Goal: Information Seeking & Learning: Learn about a topic

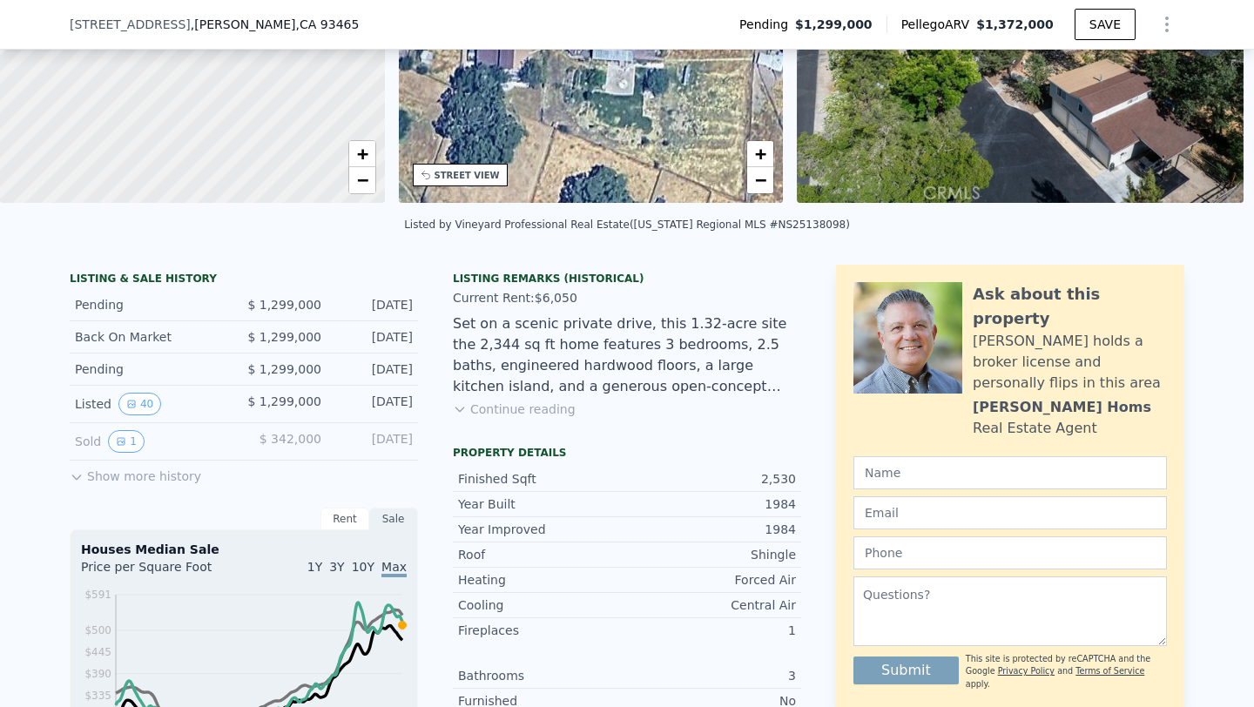
scroll to position [240, 0]
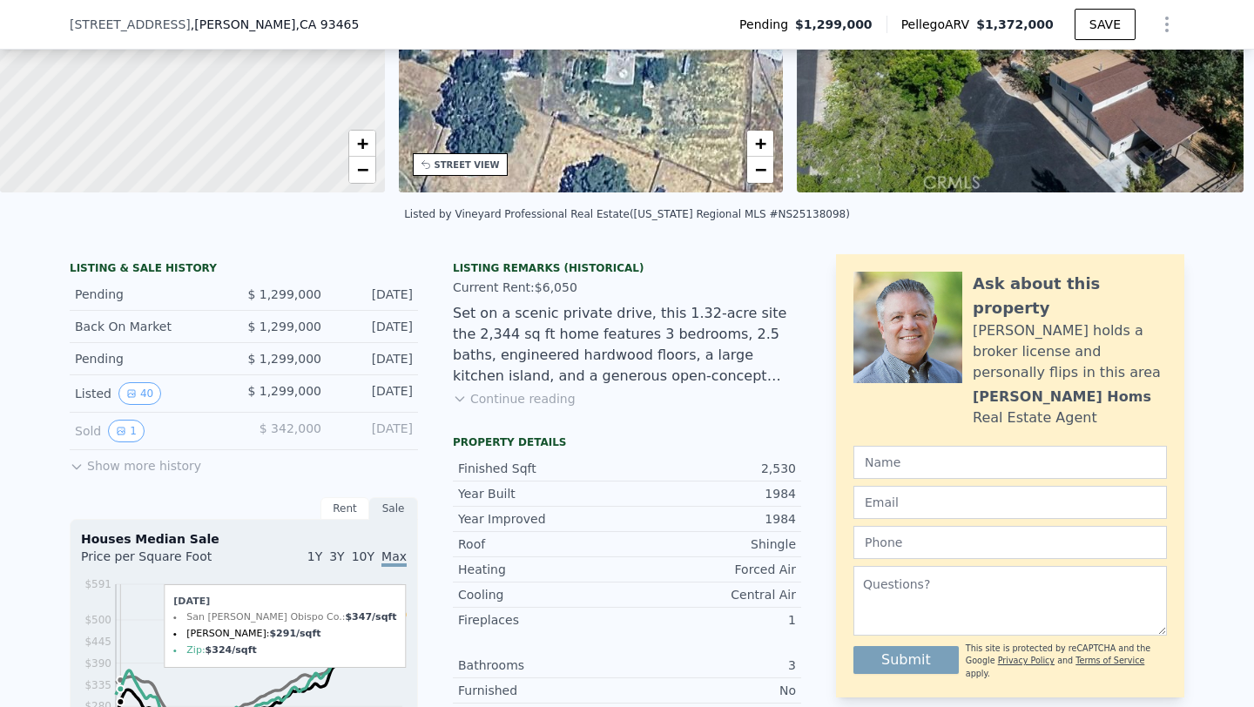
click at [120, 668] on icon "2005 2007 2009 2011 2013 2015 2018 2020 2022 2024 $115 $170 $225 $280 $335 $390…" at bounding box center [244, 698] width 326 height 245
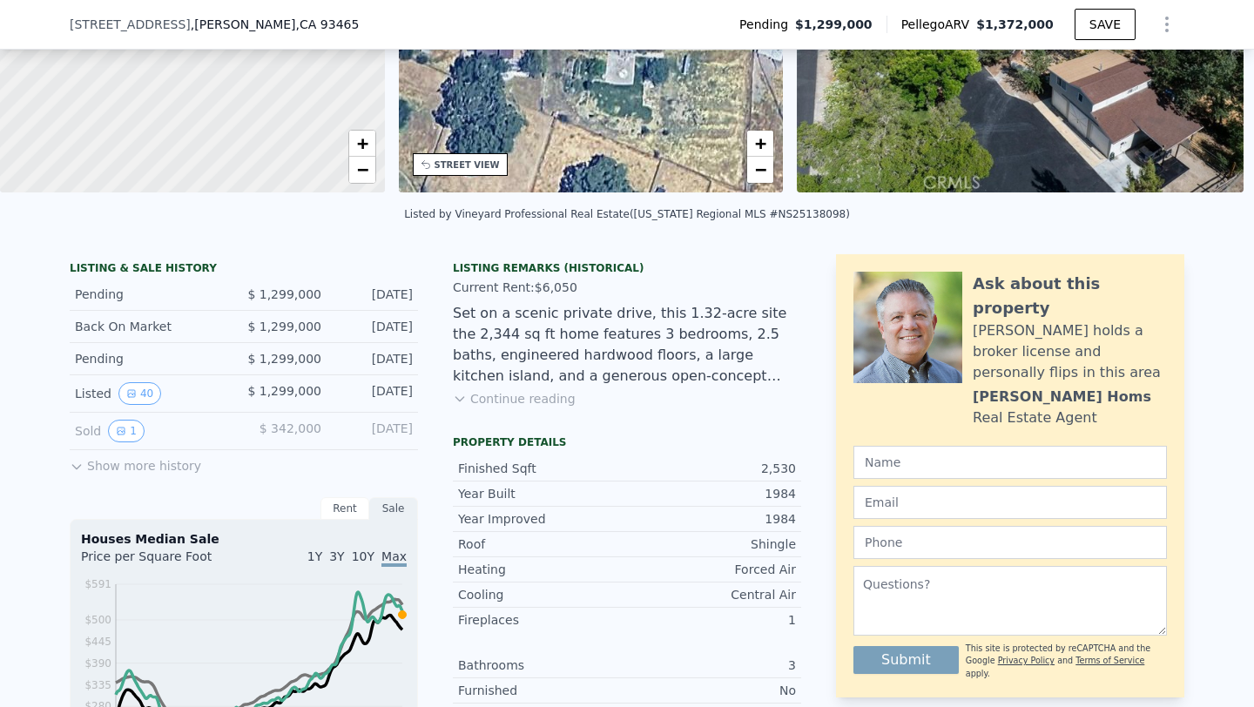
click at [98, 460] on button "Show more history" at bounding box center [135, 462] width 131 height 24
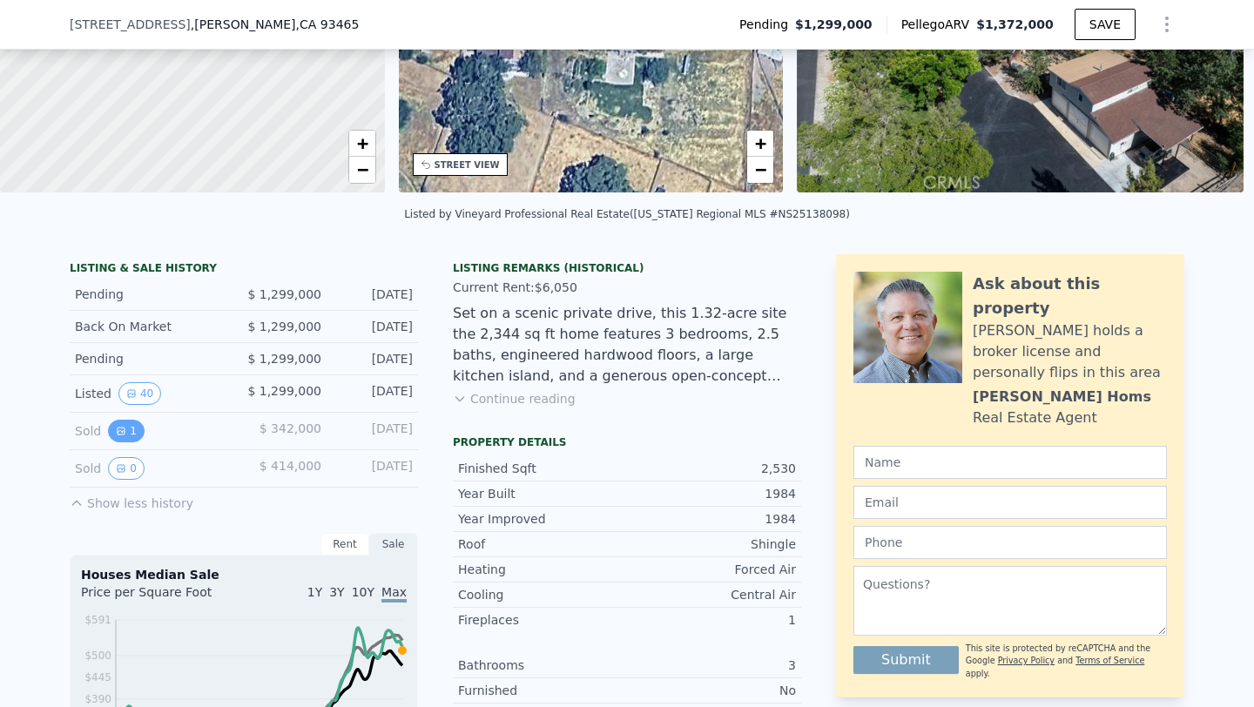
click at [122, 432] on icon "View historical data" at bounding box center [121, 431] width 10 height 10
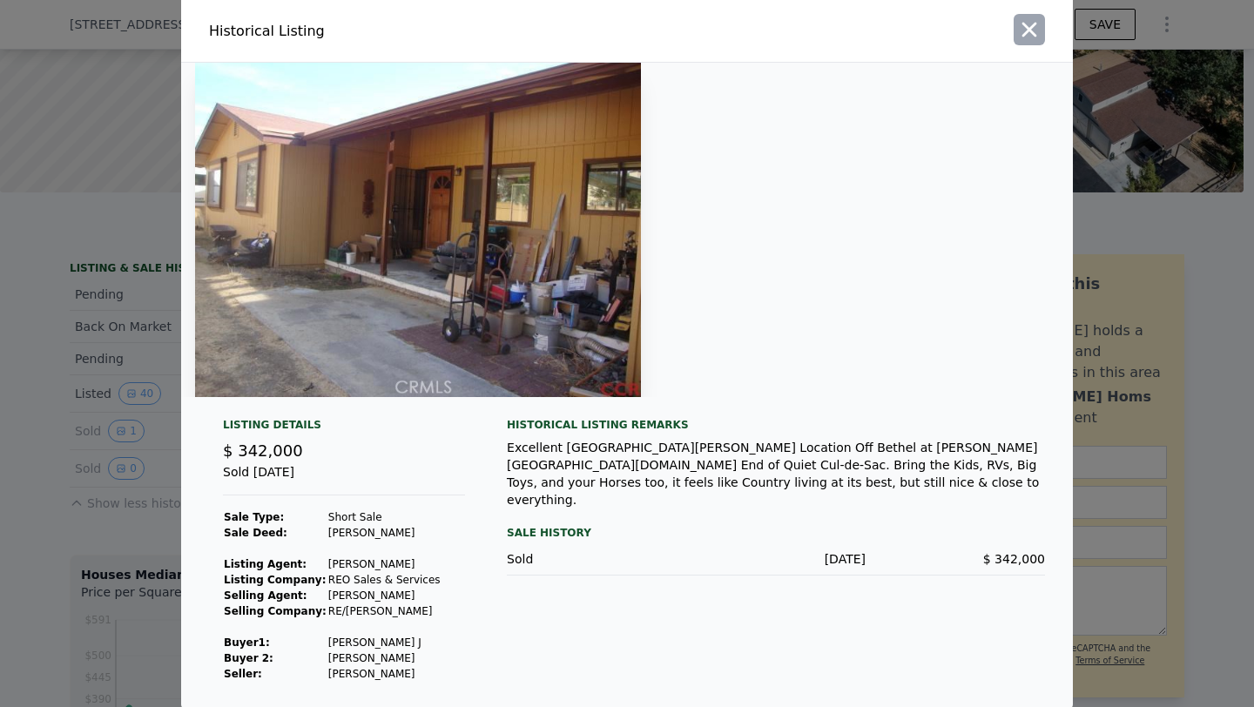
click at [1027, 30] on icon "button" at bounding box center [1029, 30] width 15 height 15
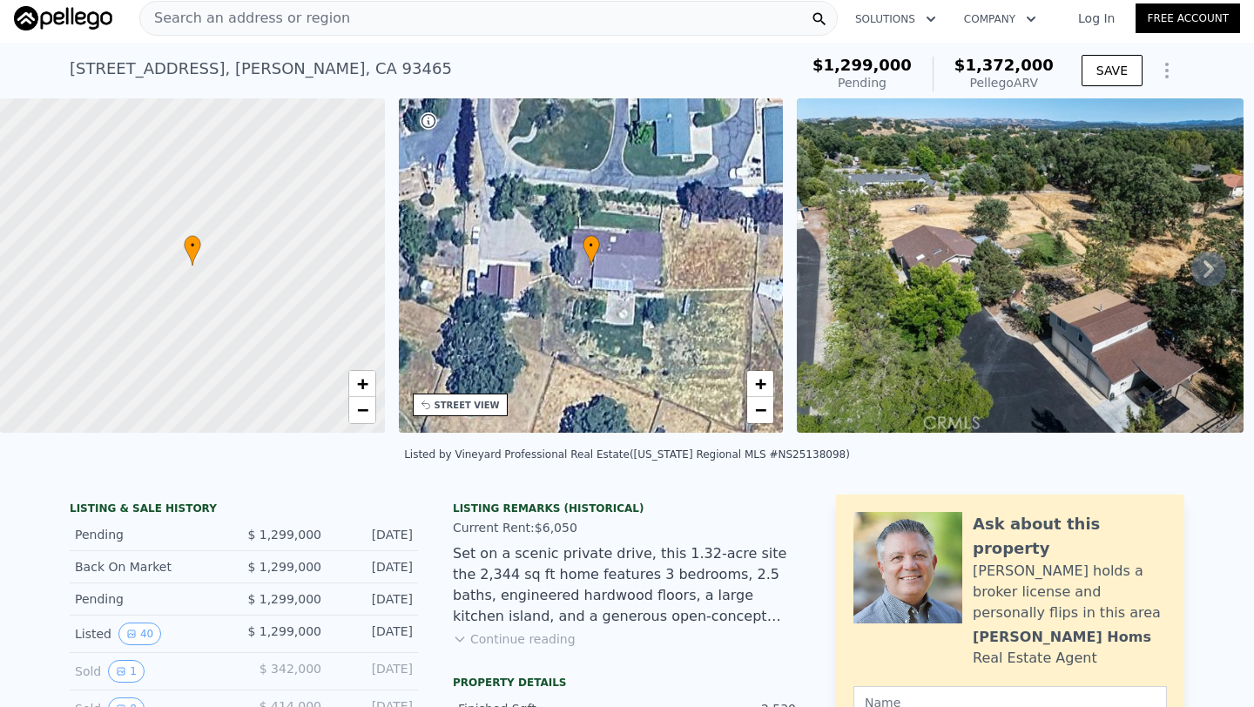
scroll to position [0, 0]
